Goal: Information Seeking & Learning: Check status

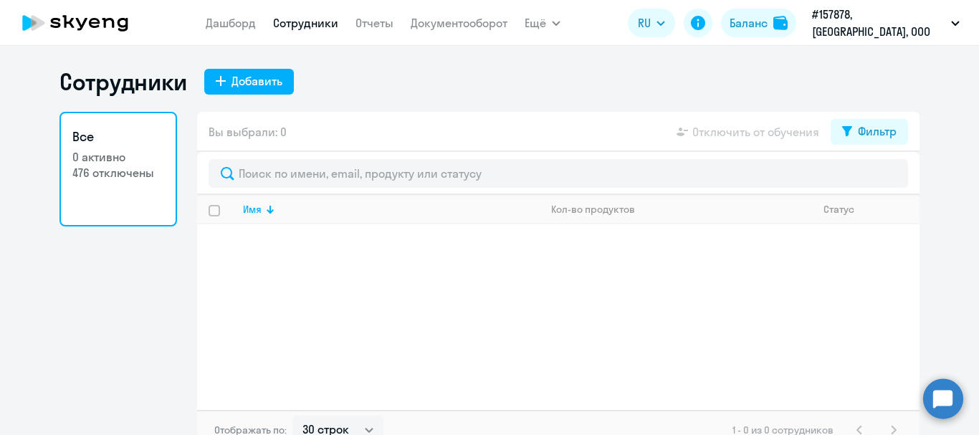
select select "30"
click at [225, 21] on link "Дашборд" at bounding box center [231, 23] width 50 height 14
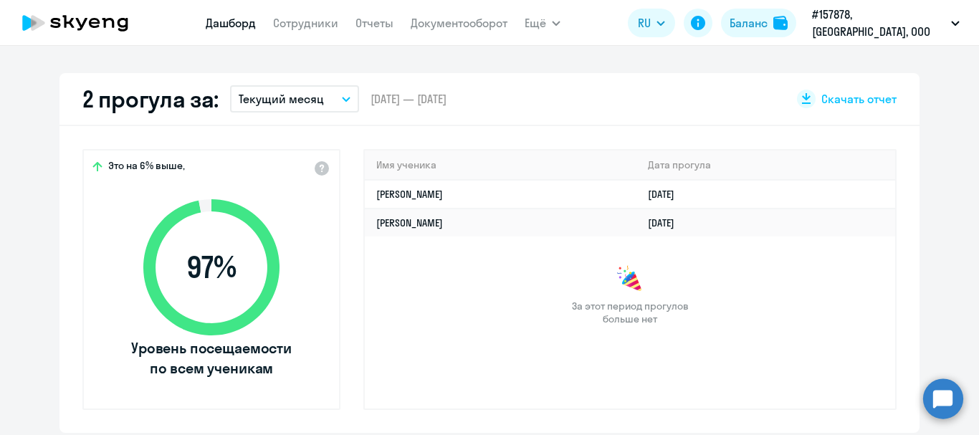
scroll to position [395, 0]
click at [338, 102] on button "Текущий месяц" at bounding box center [294, 98] width 129 height 27
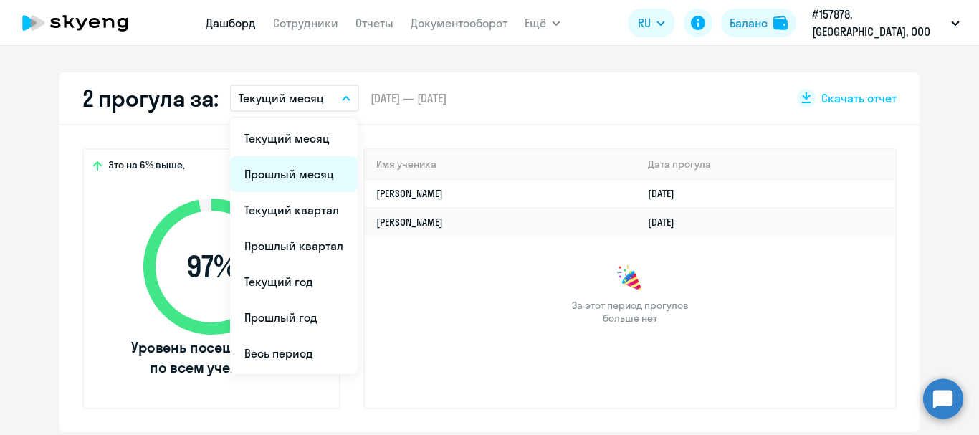
click at [315, 165] on li "Прошлый месяц" at bounding box center [294, 174] width 128 height 36
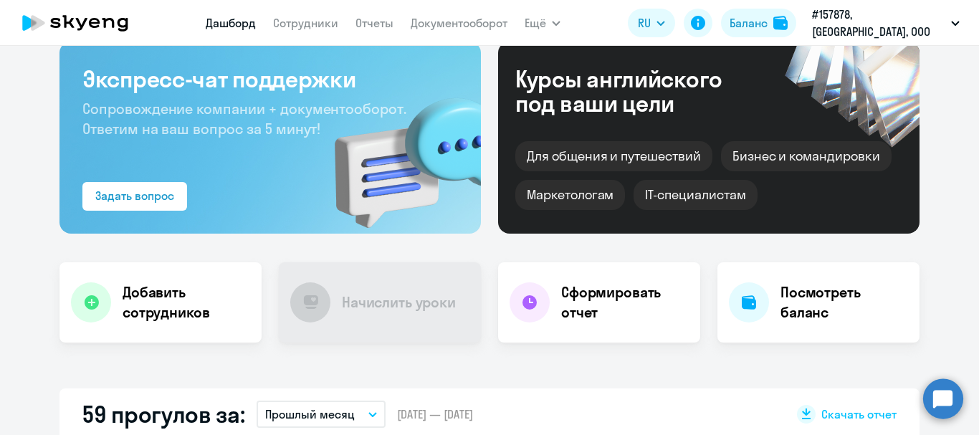
scroll to position [0, 0]
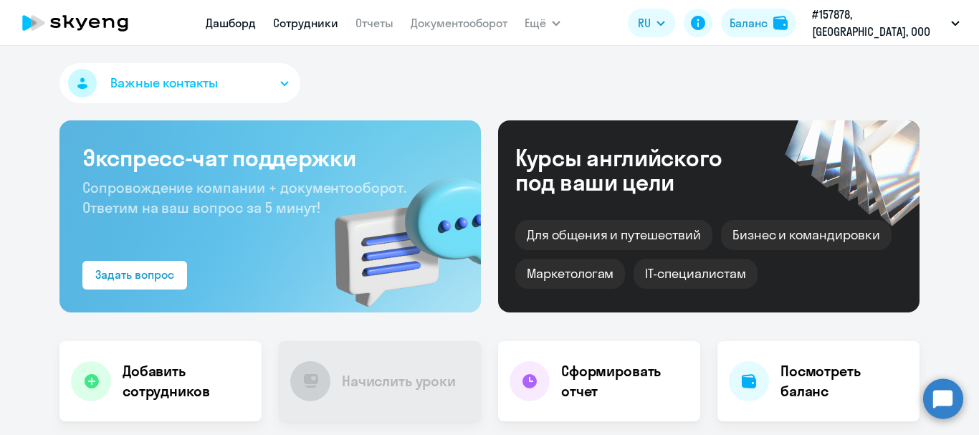
click at [316, 16] on link "Сотрудники" at bounding box center [305, 23] width 65 height 14
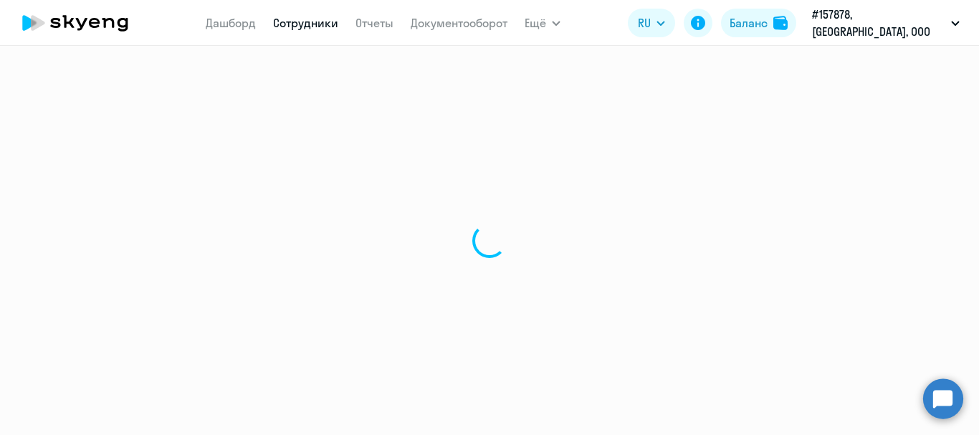
select select "30"
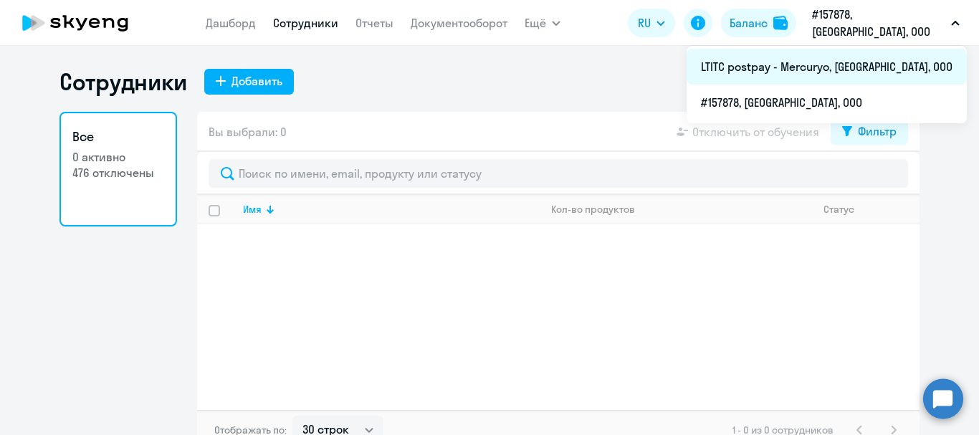
click at [848, 70] on li "LTITC postpay - Mercuryo, [GEOGRAPHIC_DATA], ООО" at bounding box center [827, 67] width 280 height 36
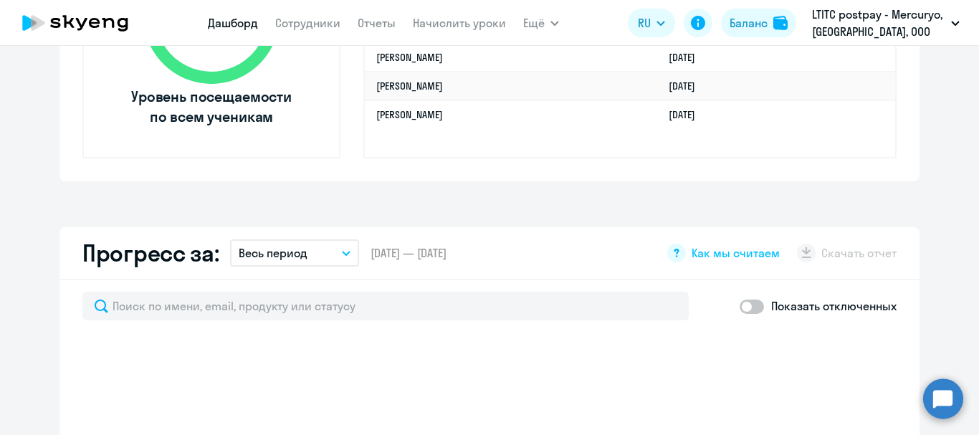
select select "30"
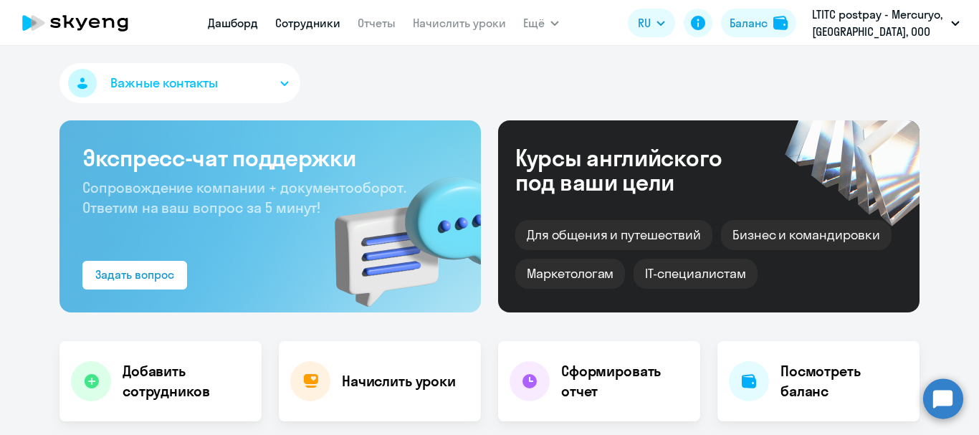
click at [313, 27] on link "Сотрудники" at bounding box center [307, 23] width 65 height 14
select select "30"
